Goal: Task Accomplishment & Management: Manage account settings

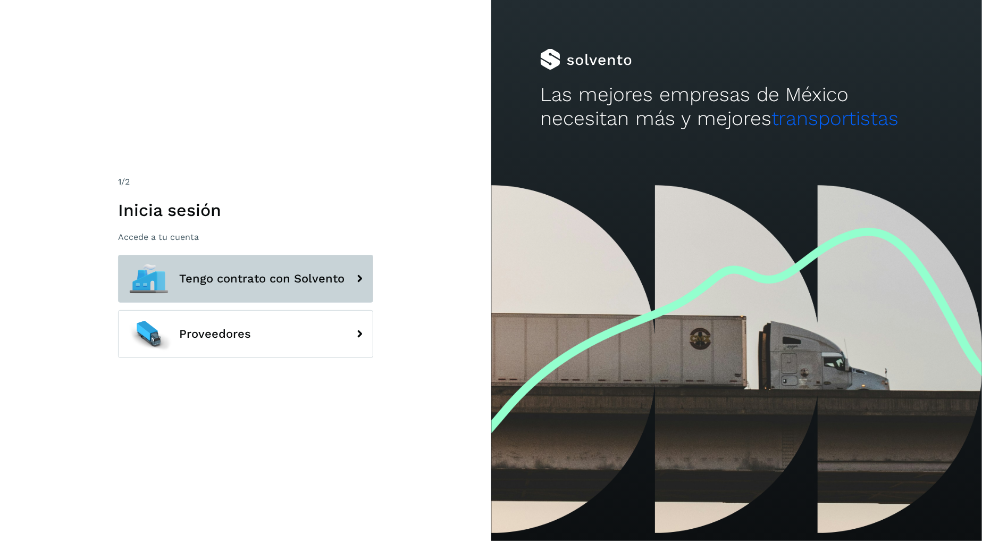
click at [367, 268] on icon at bounding box center [359, 278] width 21 height 21
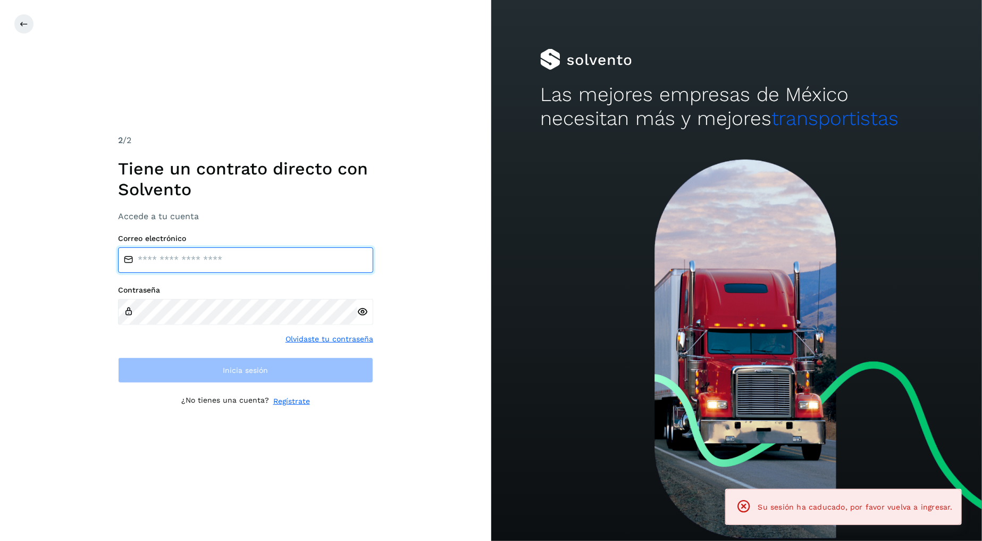
type input "**********"
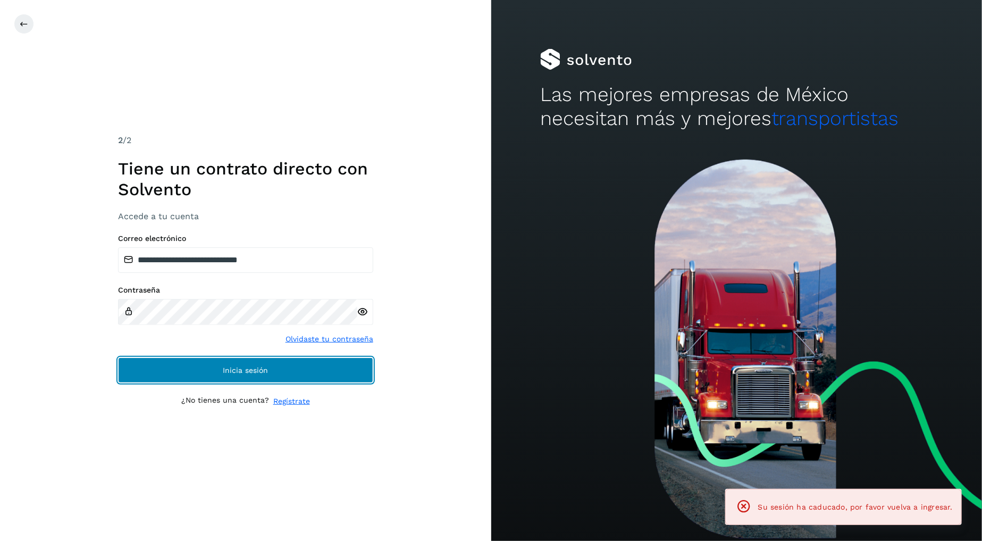
click at [322, 366] on button "Inicia sesión" at bounding box center [245, 370] width 255 height 26
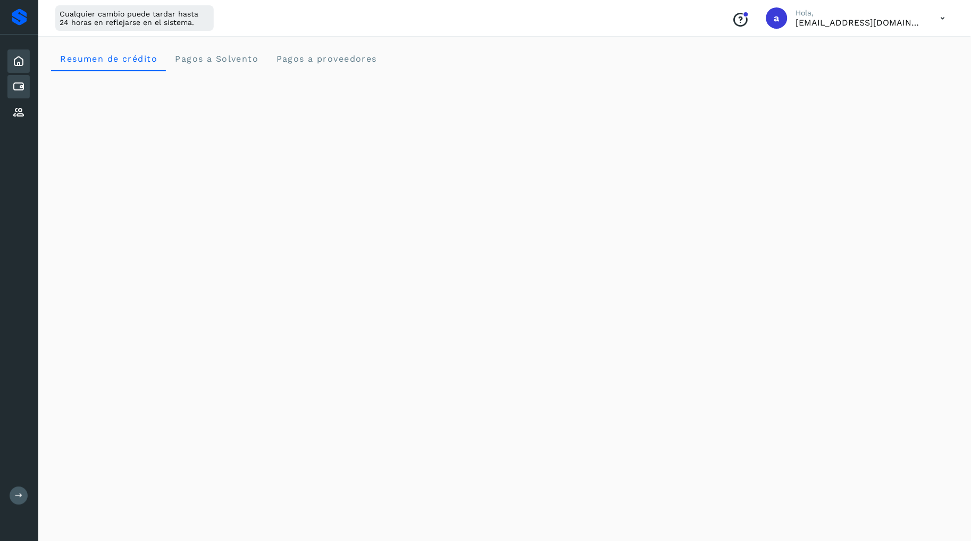
click at [15, 83] on icon at bounding box center [18, 86] width 13 height 13
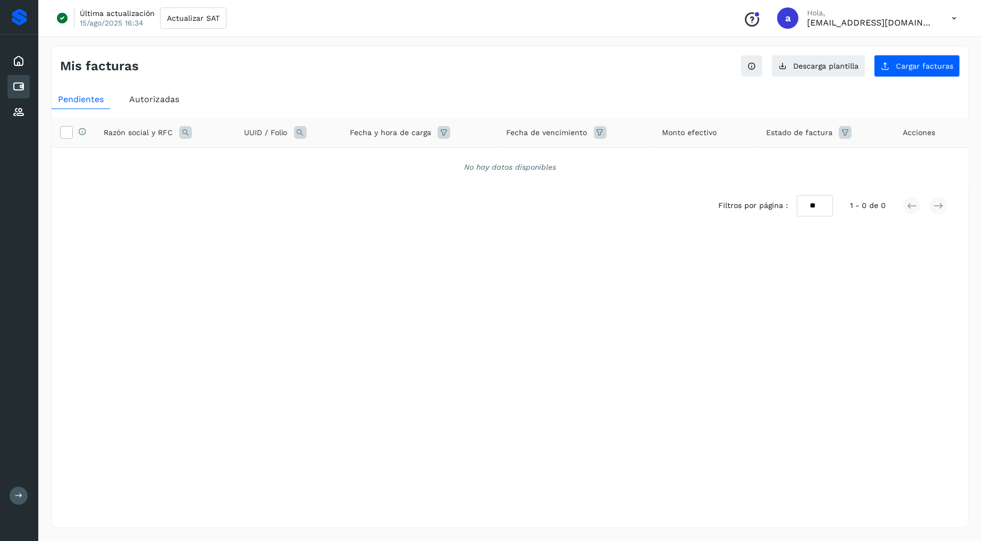
click at [153, 100] on span "Autorizadas" at bounding box center [154, 99] width 50 height 10
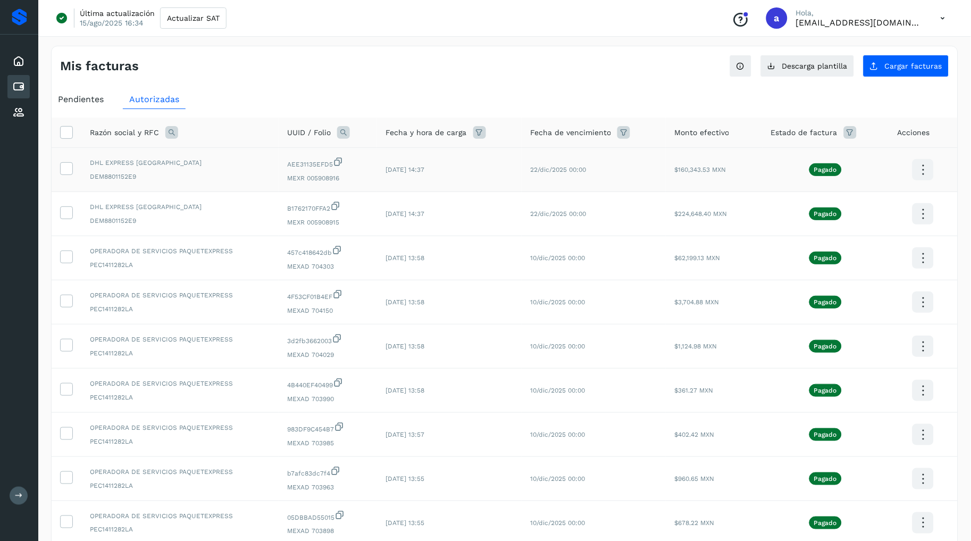
click at [927, 171] on icon at bounding box center [923, 169] width 25 height 25
click at [69, 171] on div at bounding box center [485, 270] width 971 height 541
click at [66, 207] on label at bounding box center [66, 212] width 13 height 13
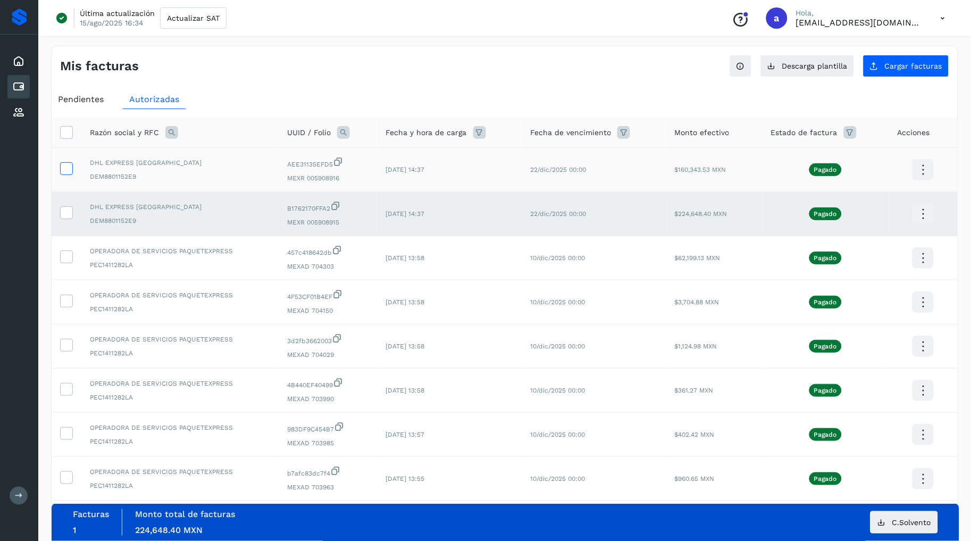
click at [64, 164] on icon at bounding box center [66, 167] width 11 height 11
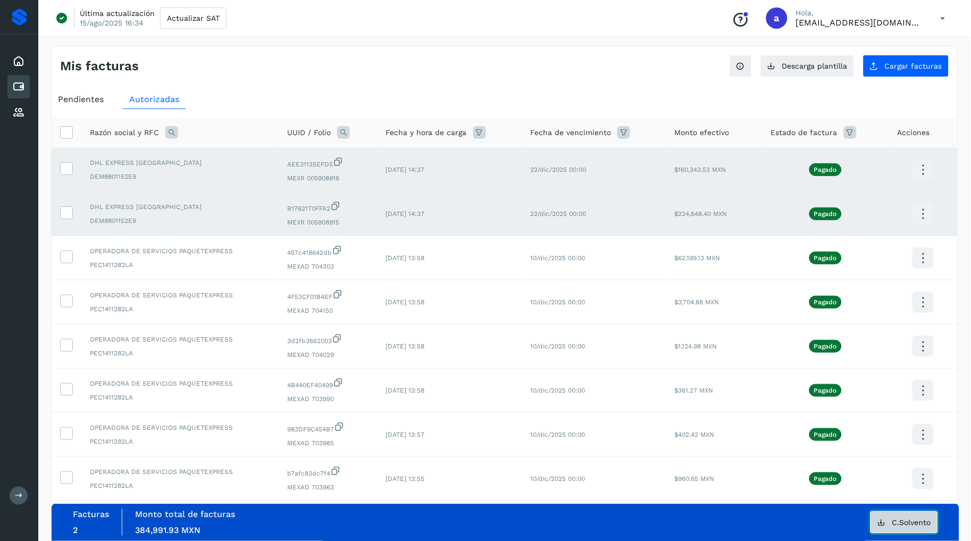
click at [917, 520] on span "C.Solvento" at bounding box center [911, 521] width 39 height 7
click at [480, 47] on div "Mis facturas Ver instrucciones para cargar Facturas Descarga plantilla Cargar f…" at bounding box center [505, 61] width 906 height 31
click at [281, 87] on div "Pendientes Autorizadas Razón social y RFC UUID / Folio Fecha y hora de carga Fe…" at bounding box center [505, 376] width 906 height 580
click at [946, 21] on icon at bounding box center [943, 18] width 22 height 22
click at [895, 74] on div "Cerrar sesión" at bounding box center [890, 68] width 127 height 20
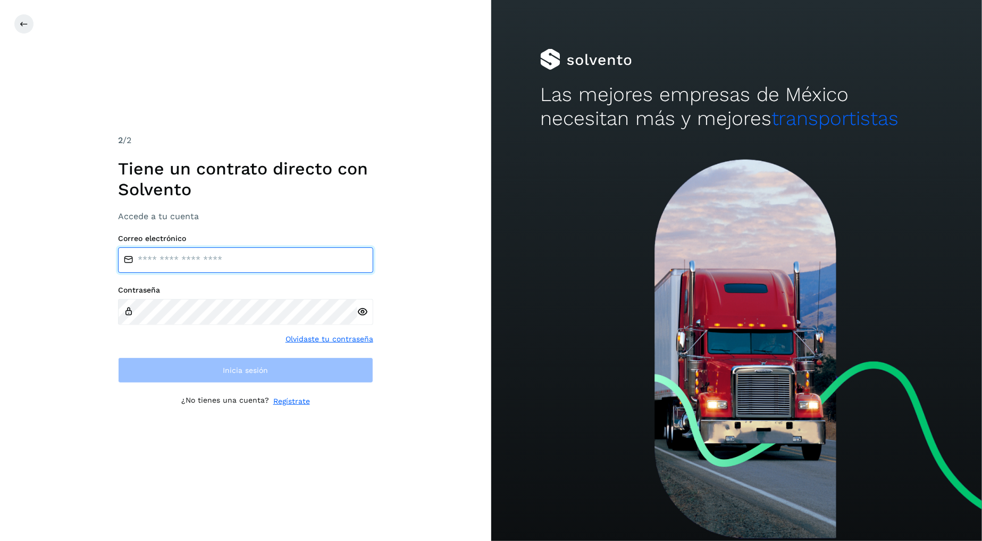
type input "**********"
